Goal: Check status: Check status

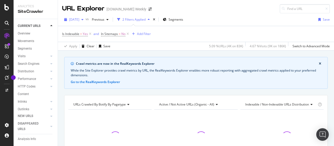
click at [79, 21] on span "[DATE]" at bounding box center [74, 19] width 10 height 4
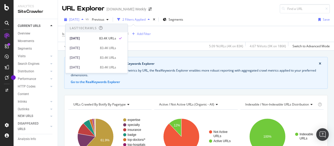
click at [79, 21] on span "[DATE]" at bounding box center [74, 19] width 10 height 4
